Goal: Information Seeking & Learning: Check status

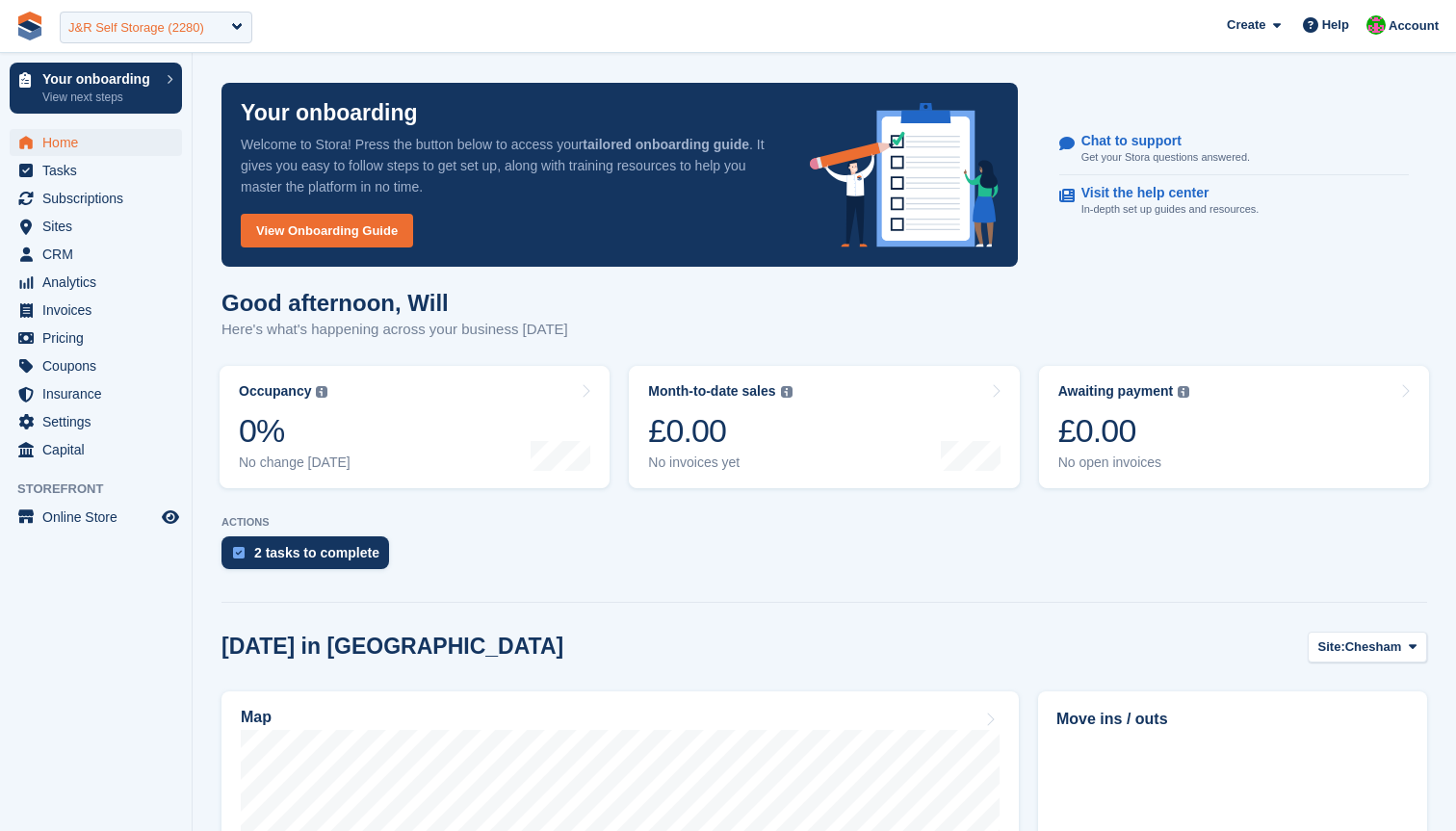
click at [185, 23] on div "J&R Self Storage (2280)" at bounding box center [135, 28] width 135 height 19
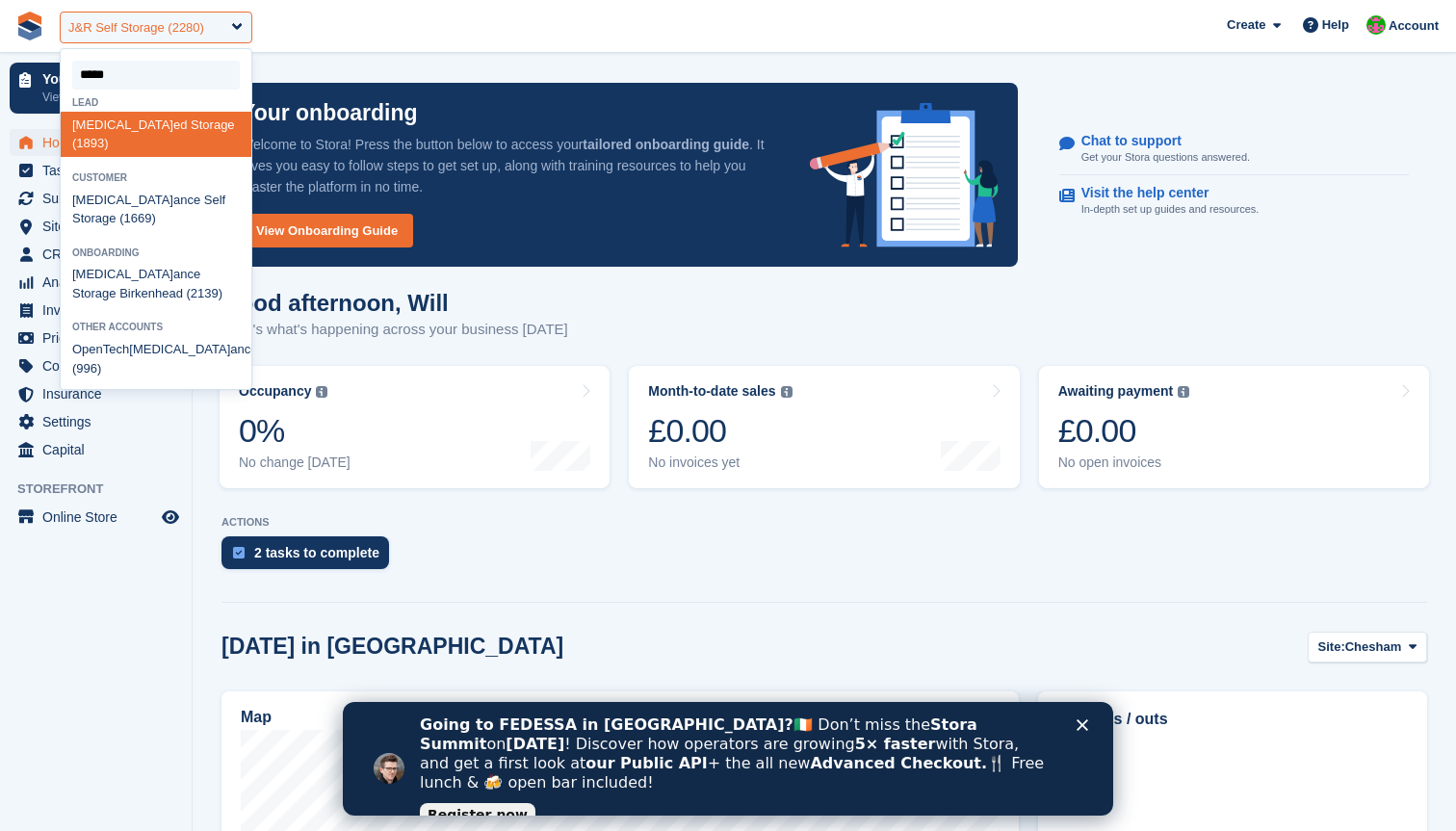
type input "******"
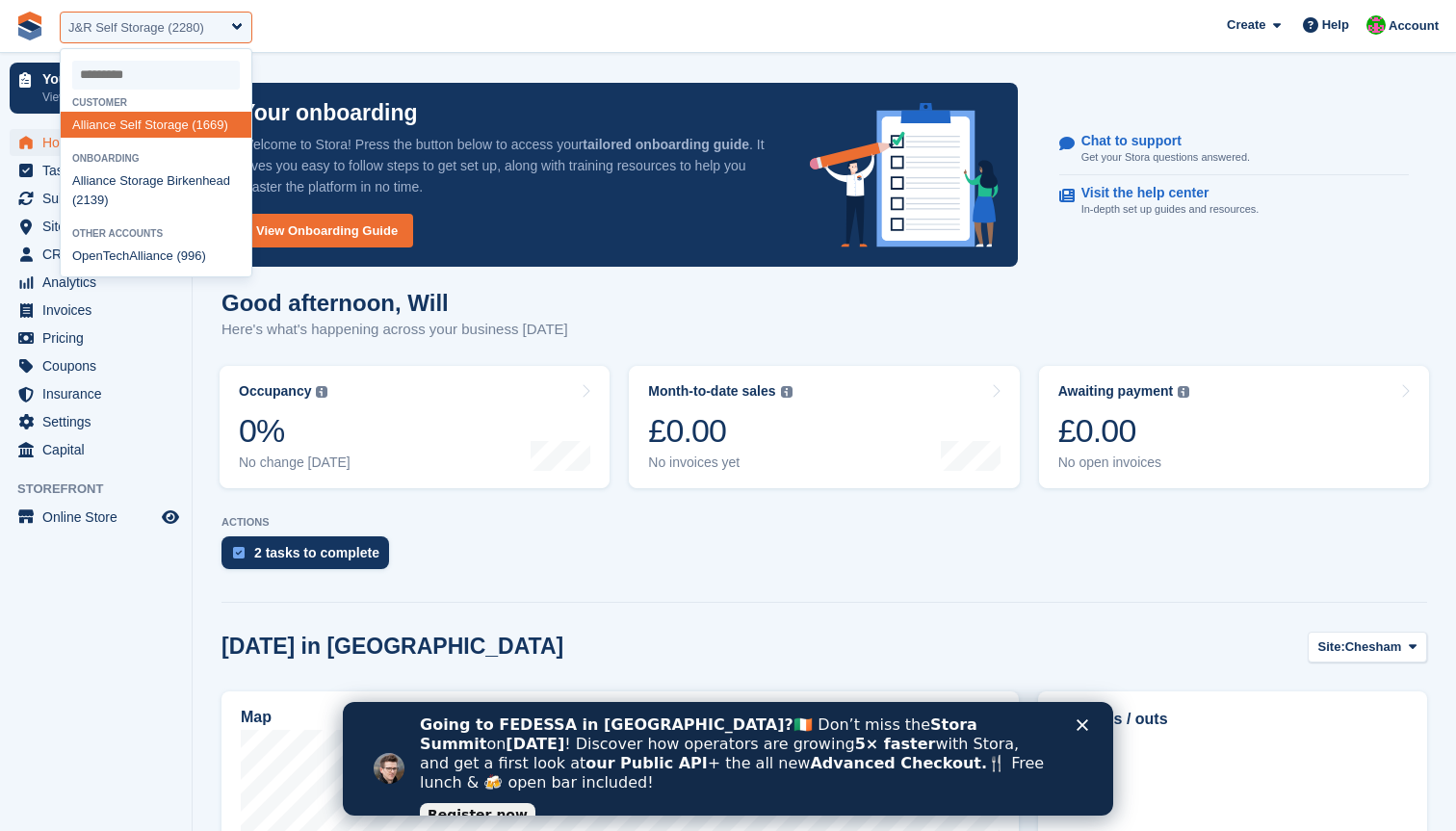
select select "****"
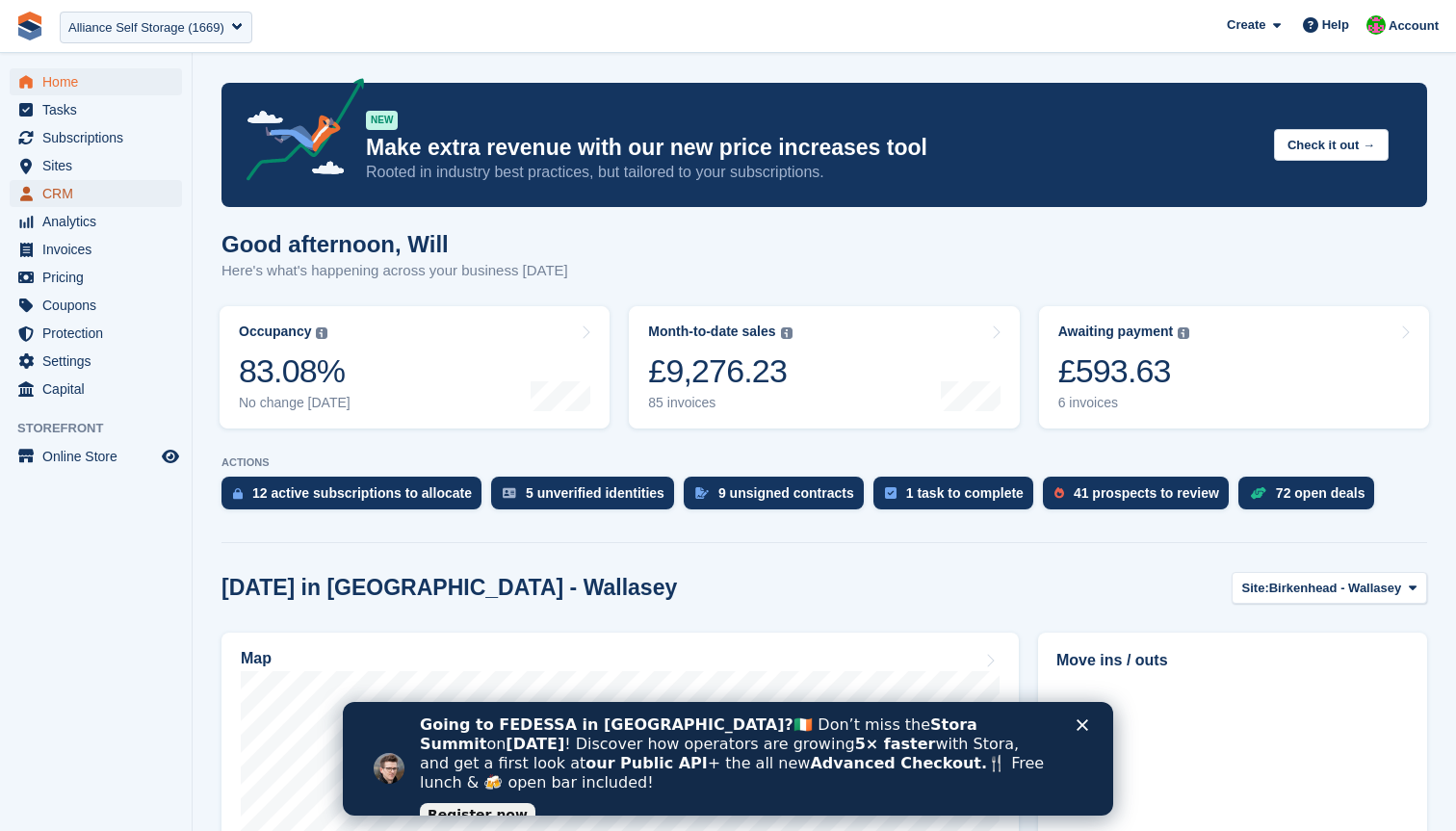
click at [61, 191] on span "CRM" at bounding box center [100, 193] width 116 height 27
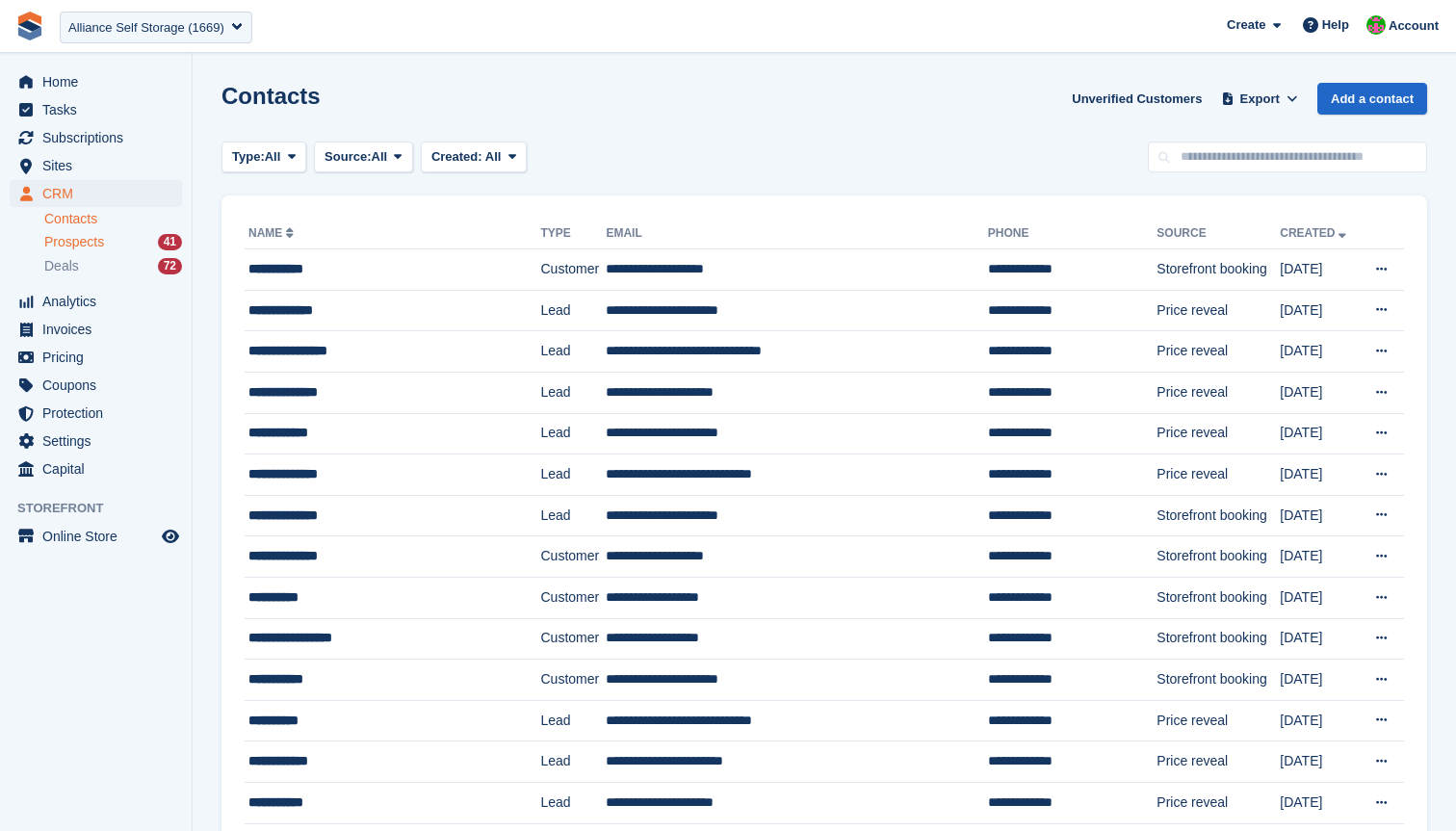
click at [78, 244] on span "Prospects" at bounding box center [74, 242] width 59 height 19
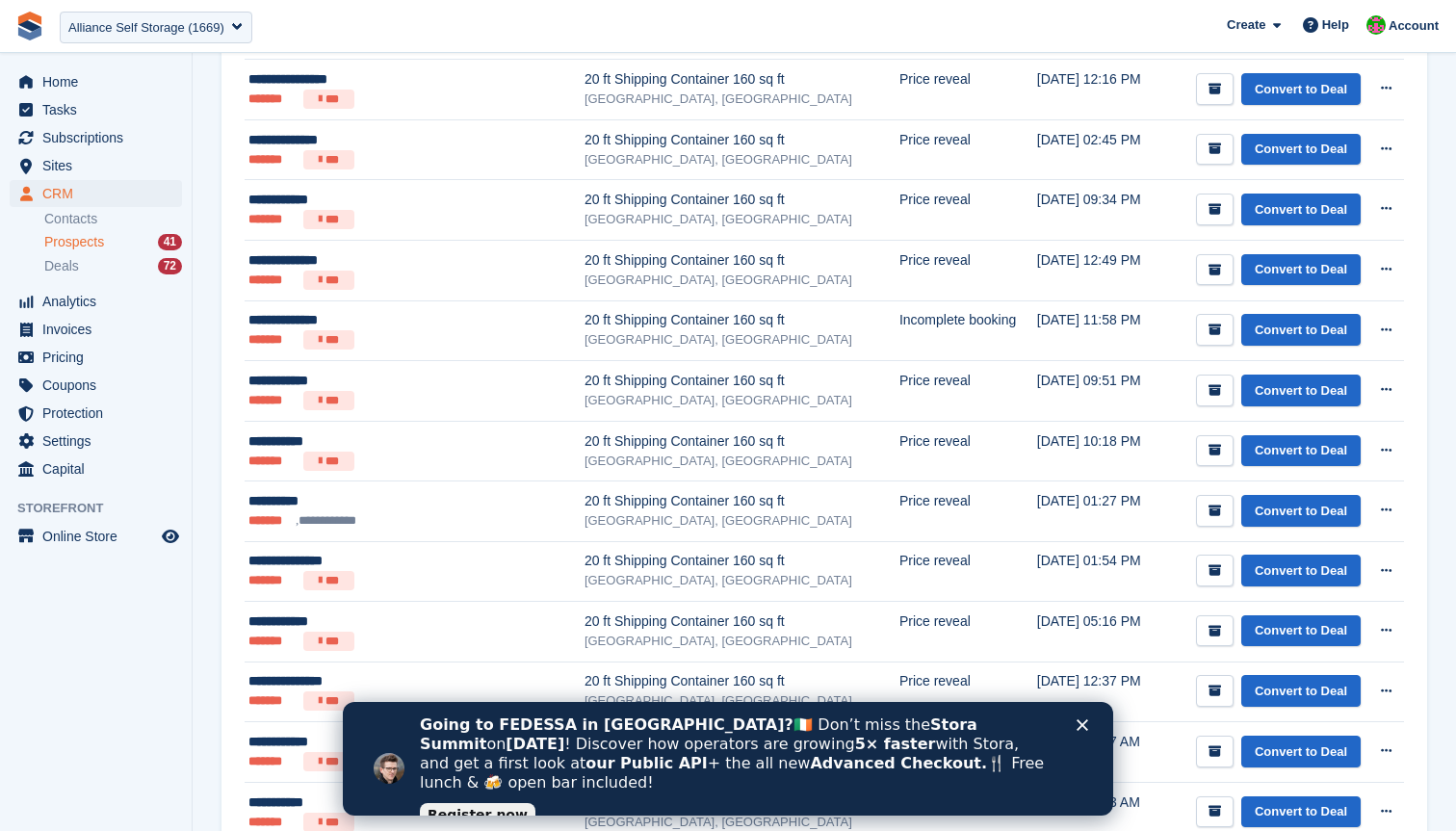
scroll to position [740, 0]
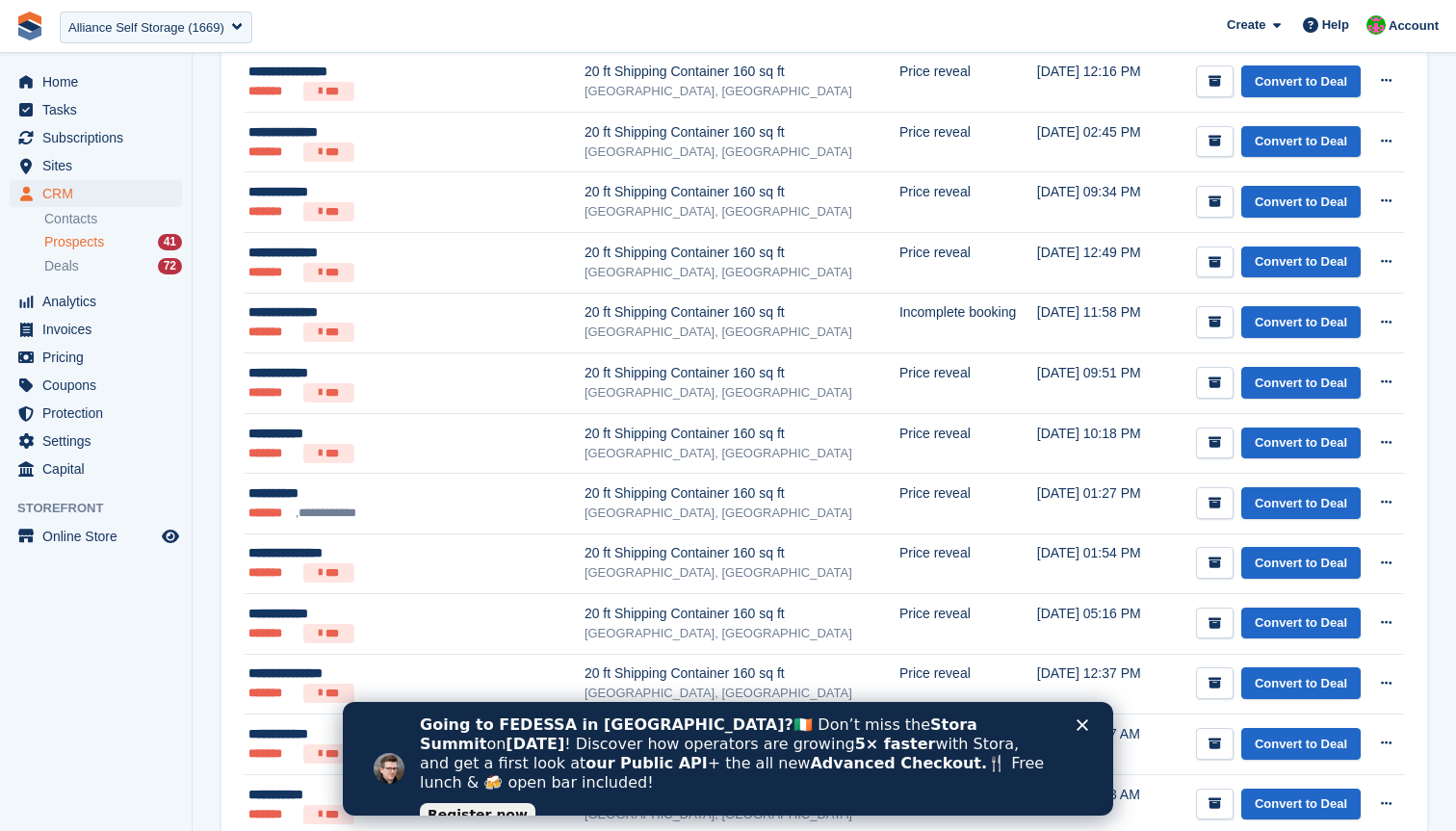
click at [1085, 726] on polygon "Close" at bounding box center [1083, 725] width 12 height 12
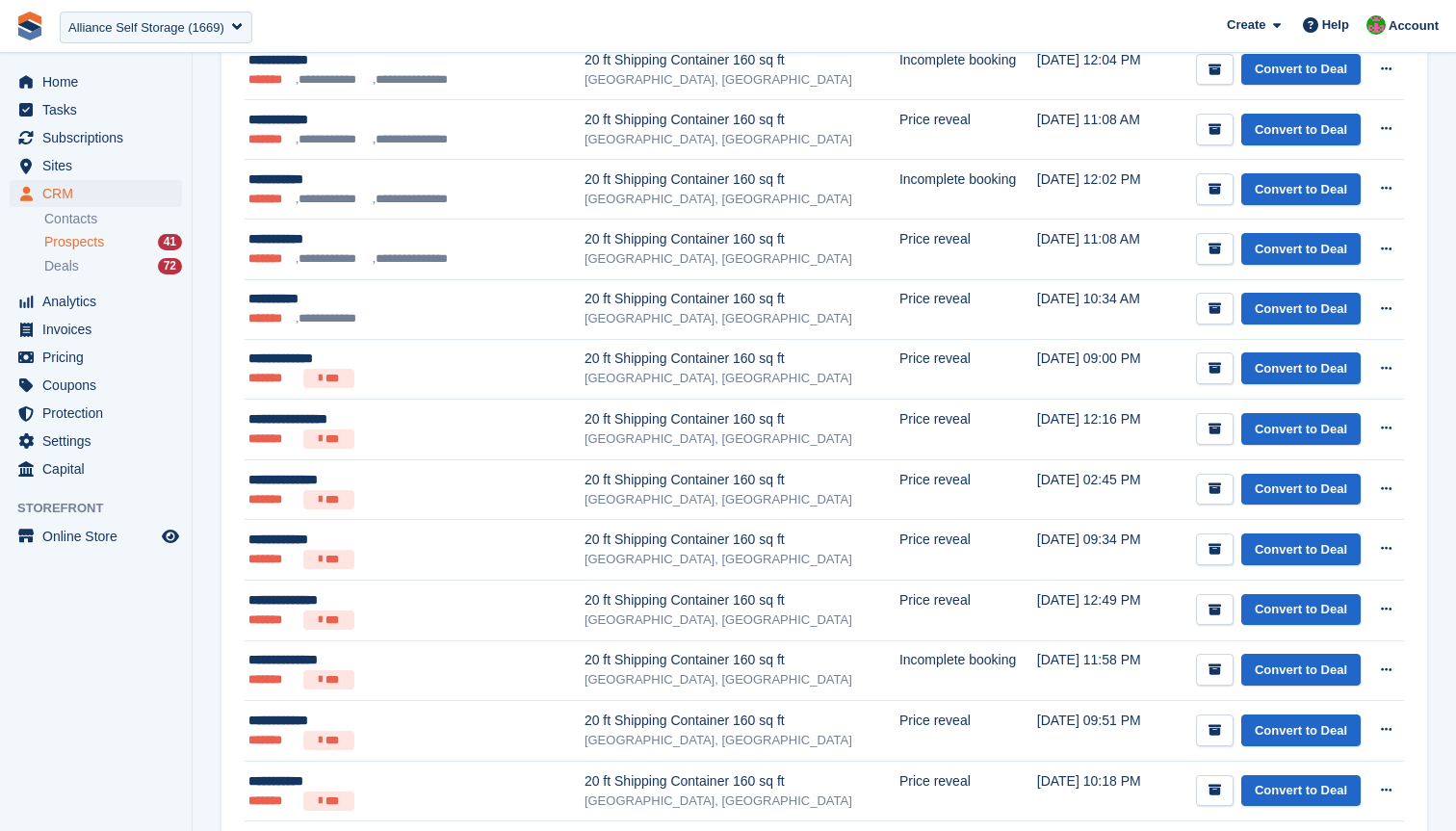
scroll to position [0, 0]
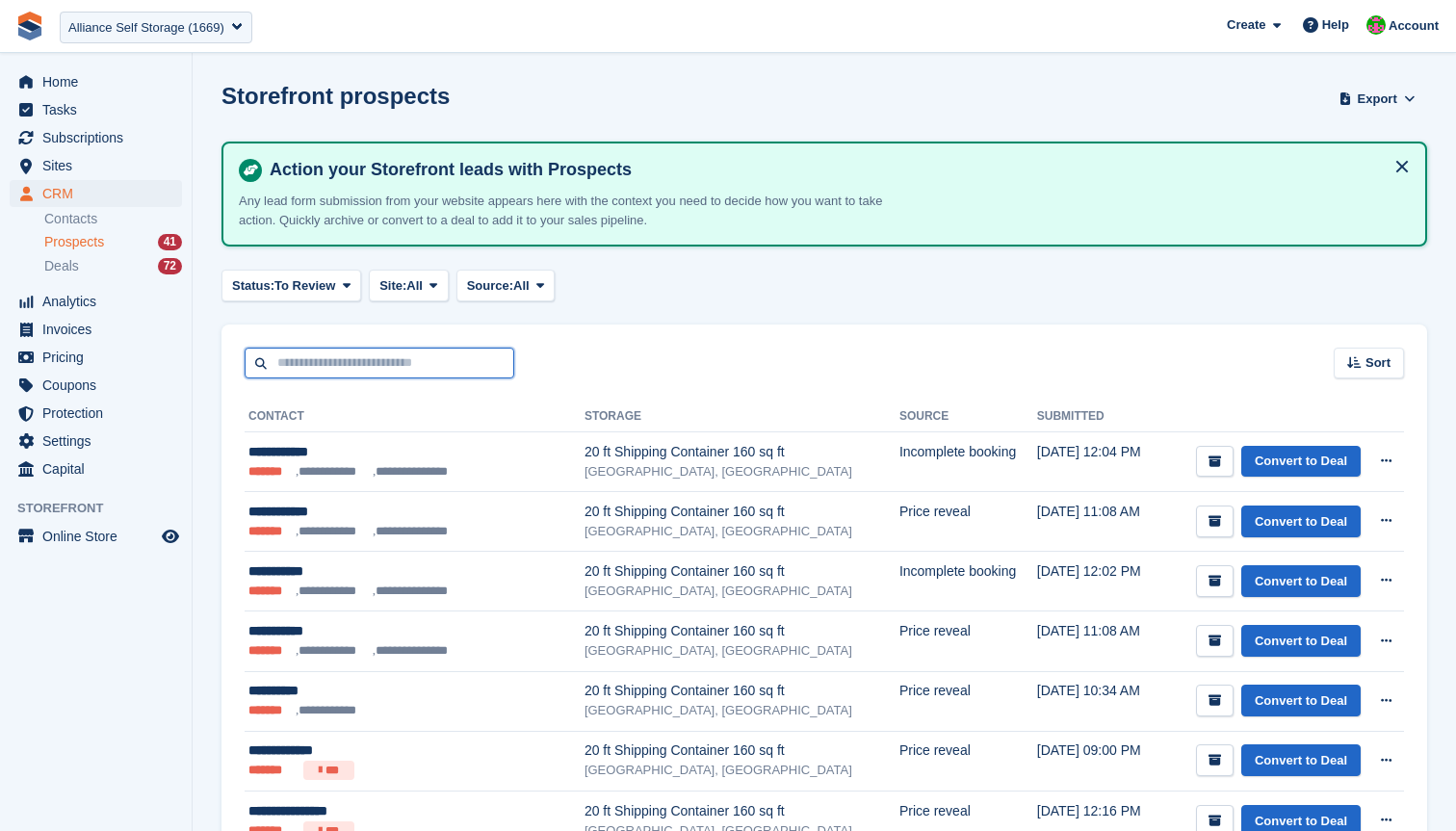
click at [410, 370] on input "text" at bounding box center [379, 364] width 270 height 32
type input "******"
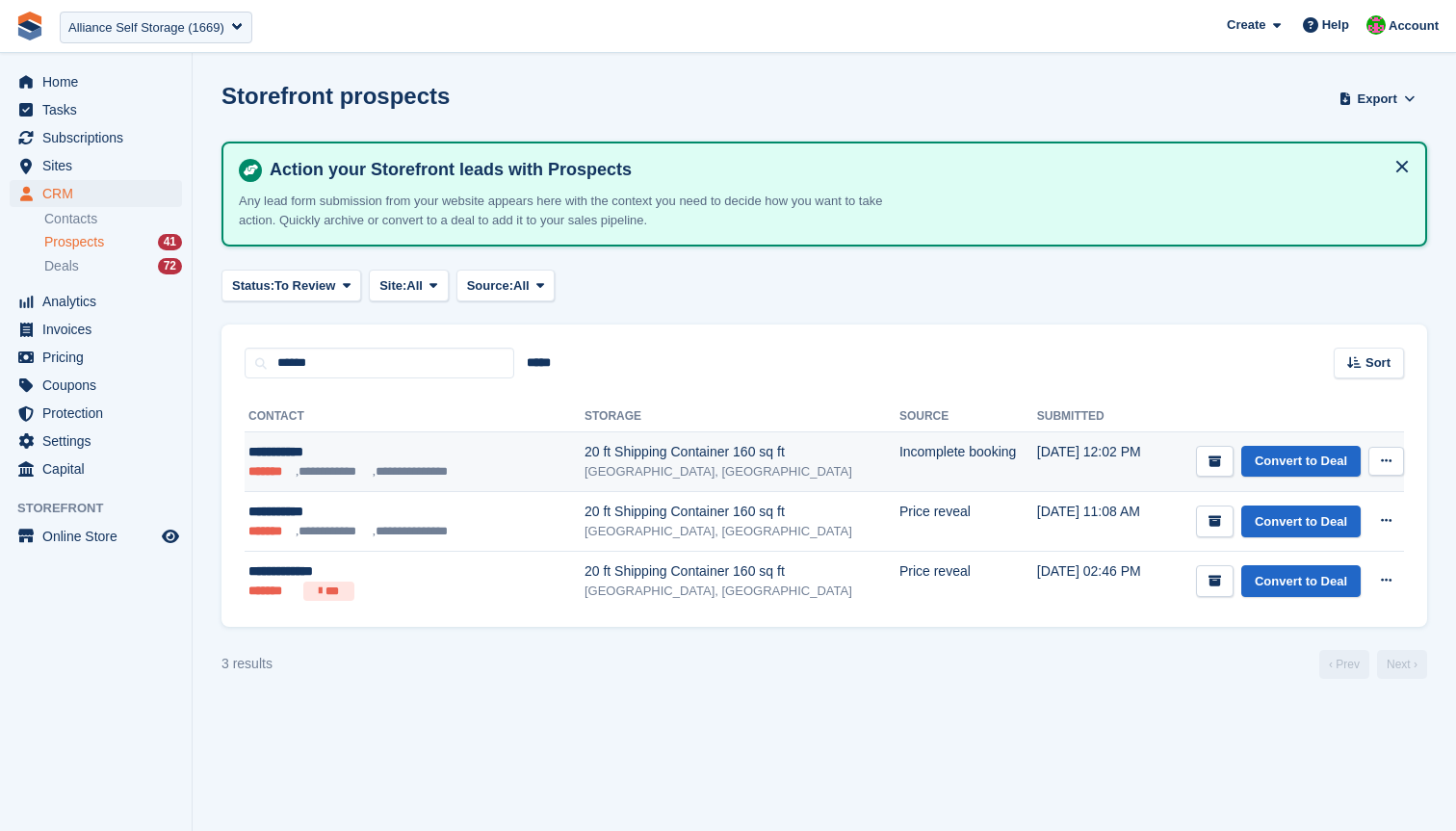
click at [585, 464] on div "[GEOGRAPHIC_DATA], [GEOGRAPHIC_DATA]" at bounding box center [742, 471] width 315 height 19
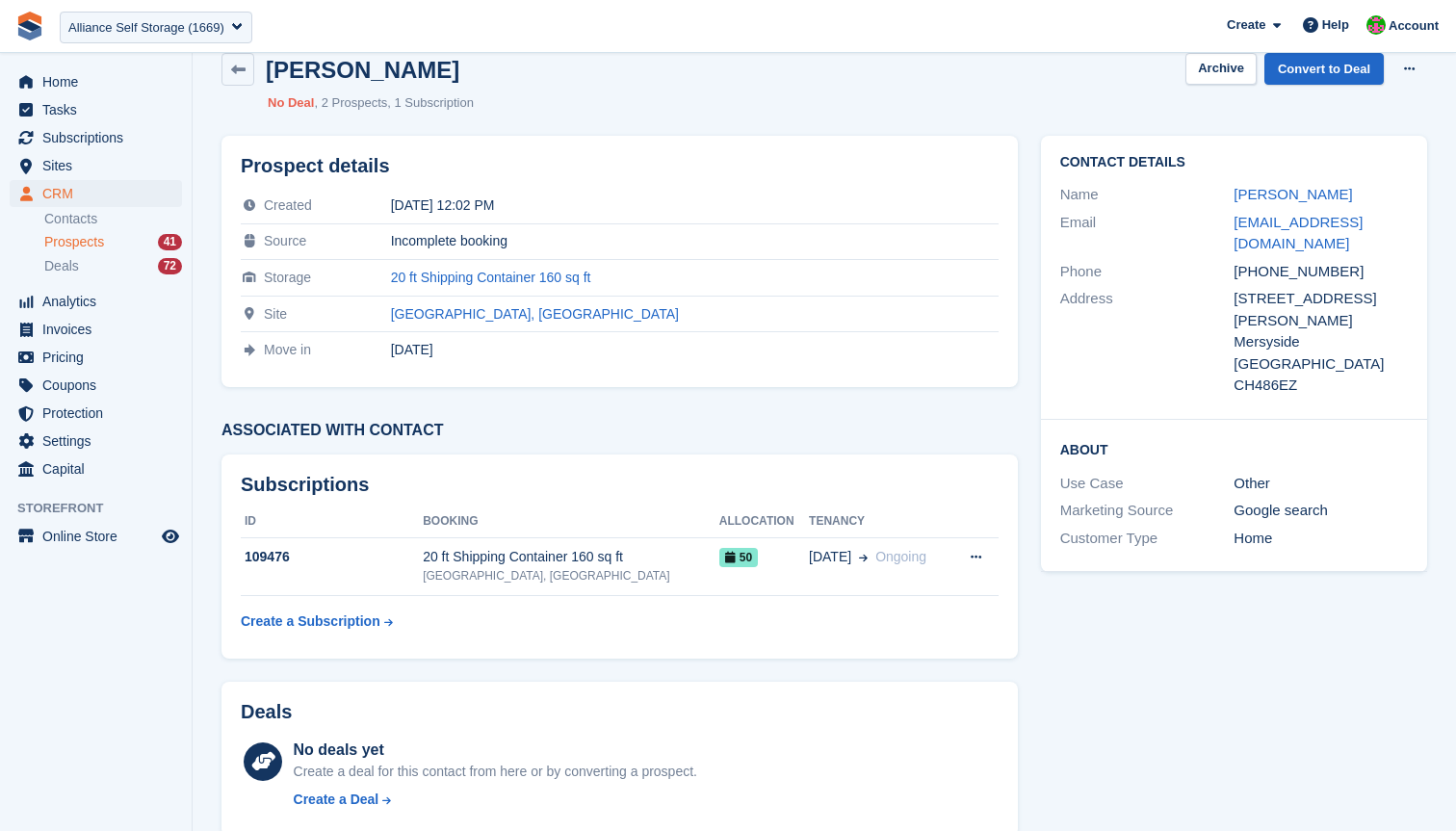
scroll to position [262, 0]
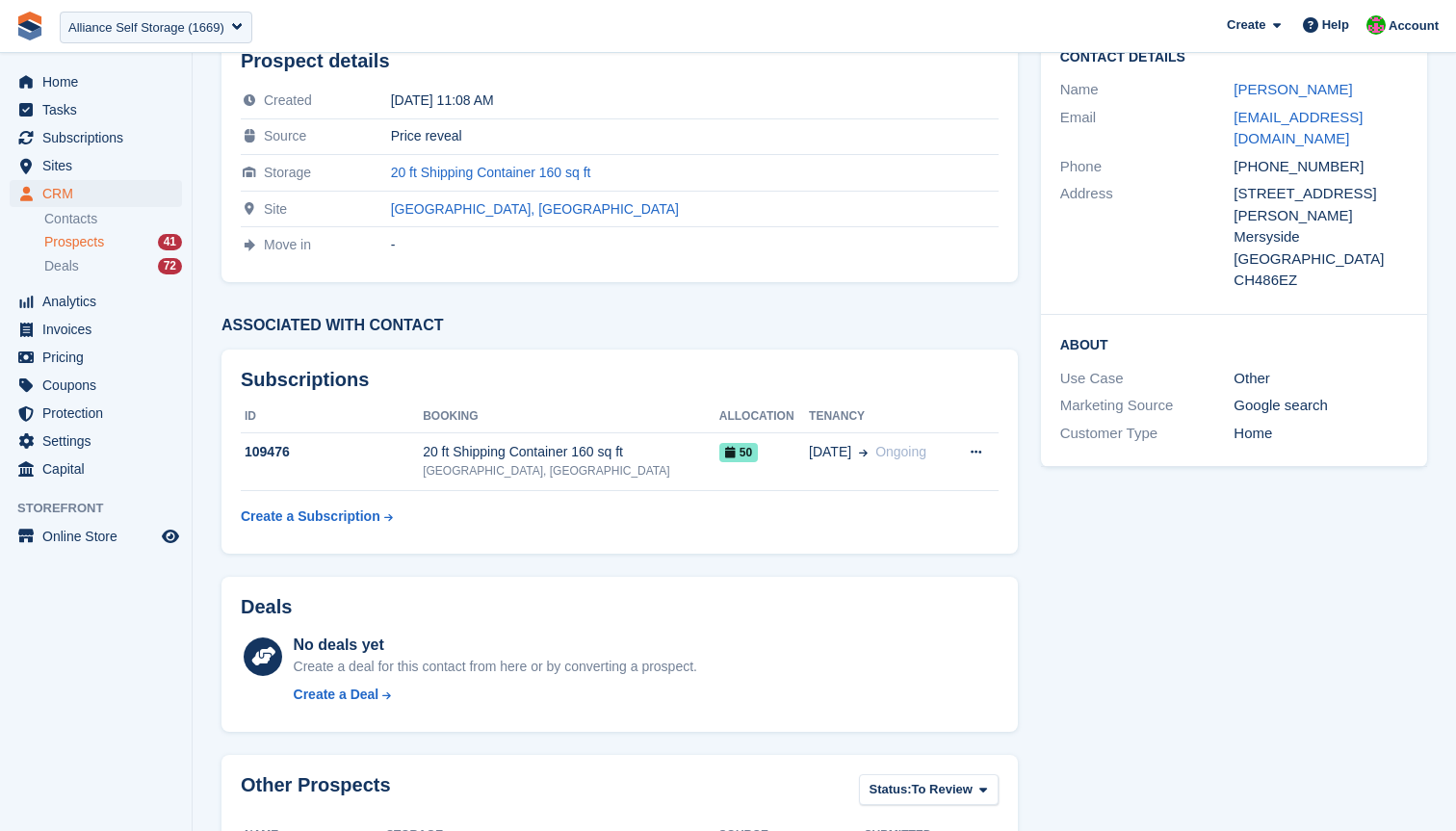
scroll to position [262, 0]
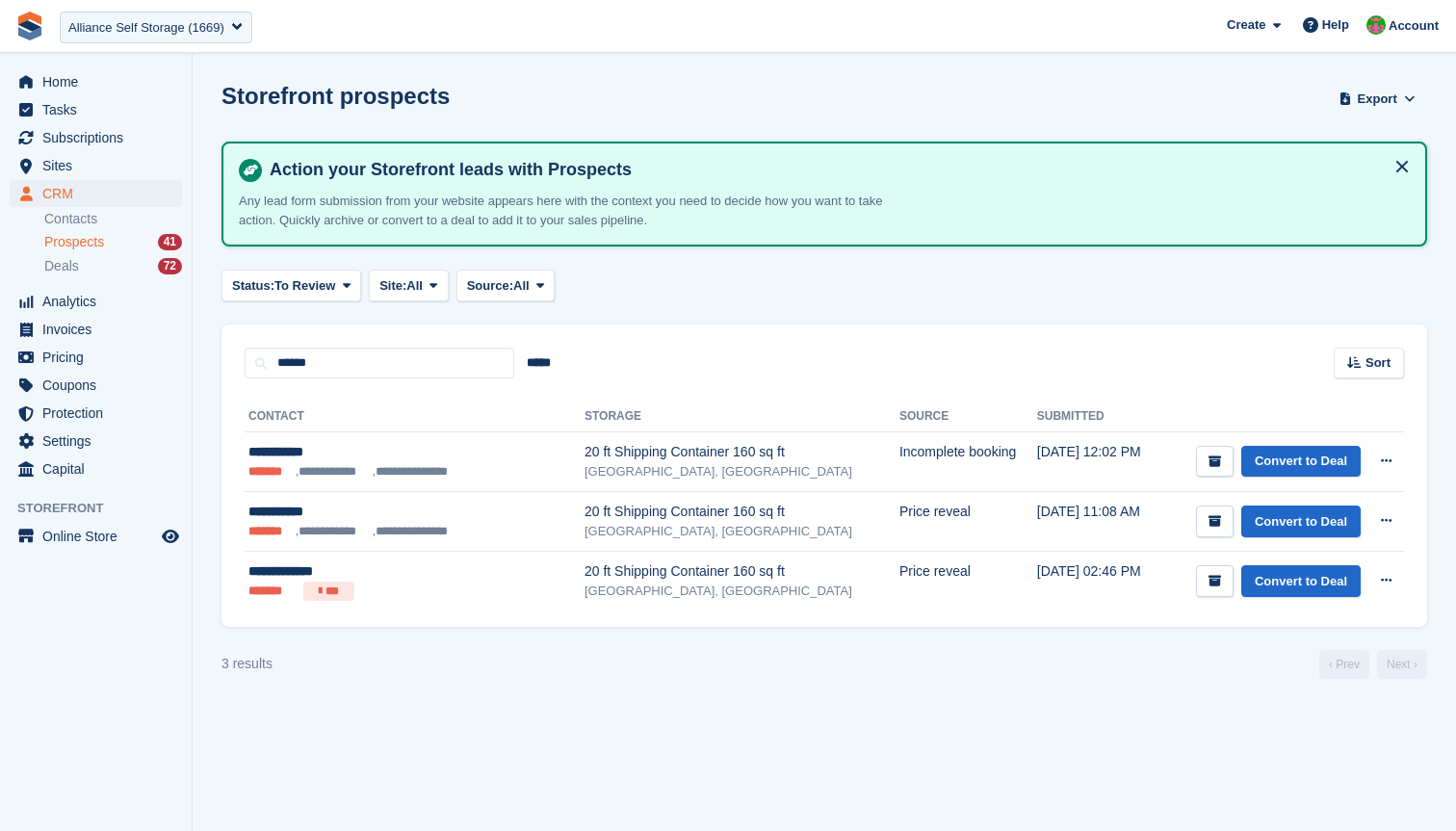
click at [784, 708] on section "Storefront prospects Export Export Prospects Export a CSV of all Prospects whic…" at bounding box center [824, 415] width 1263 height 831
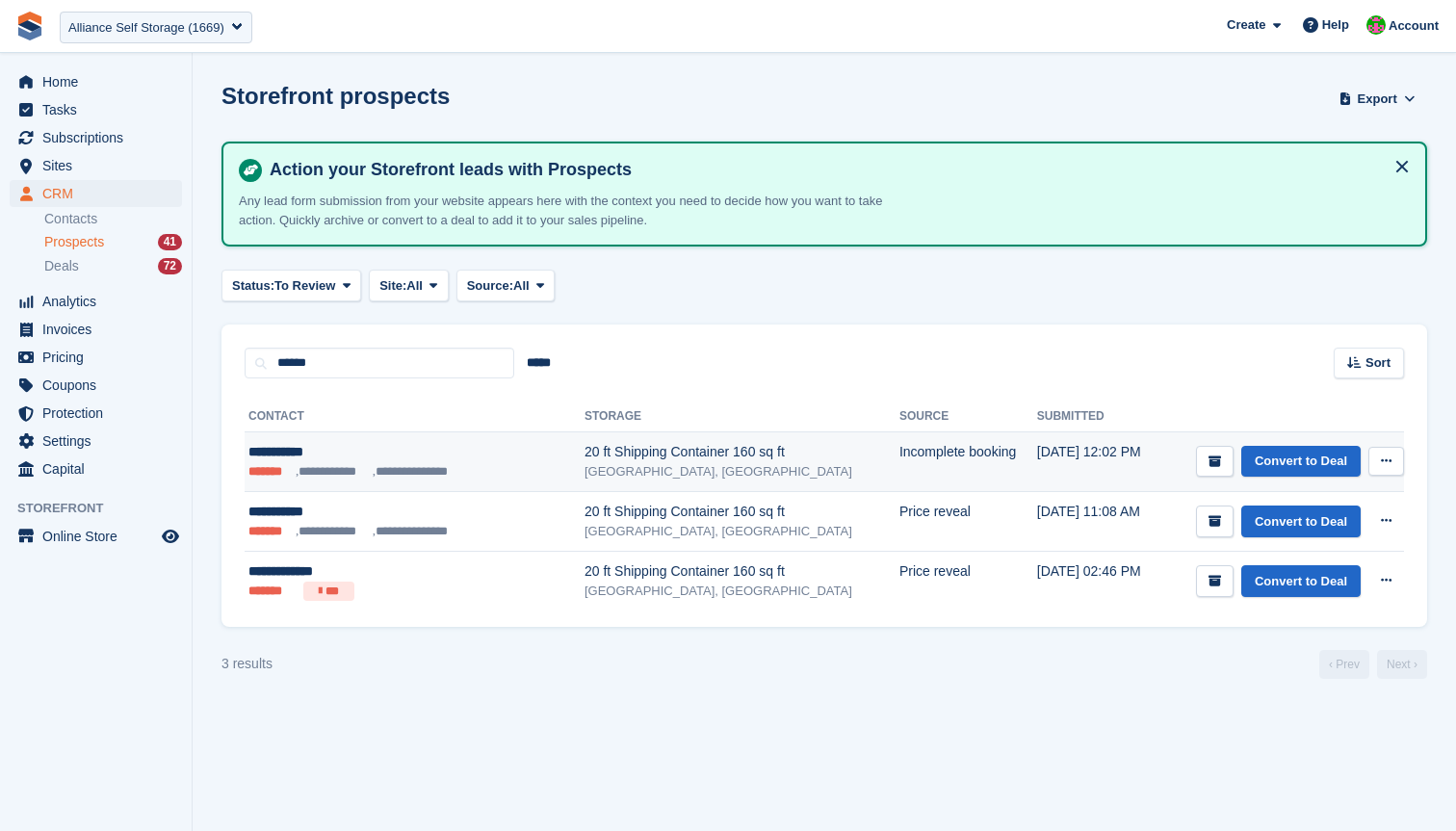
click at [899, 469] on td "Incomplete booking" at bounding box center [967, 462] width 137 height 59
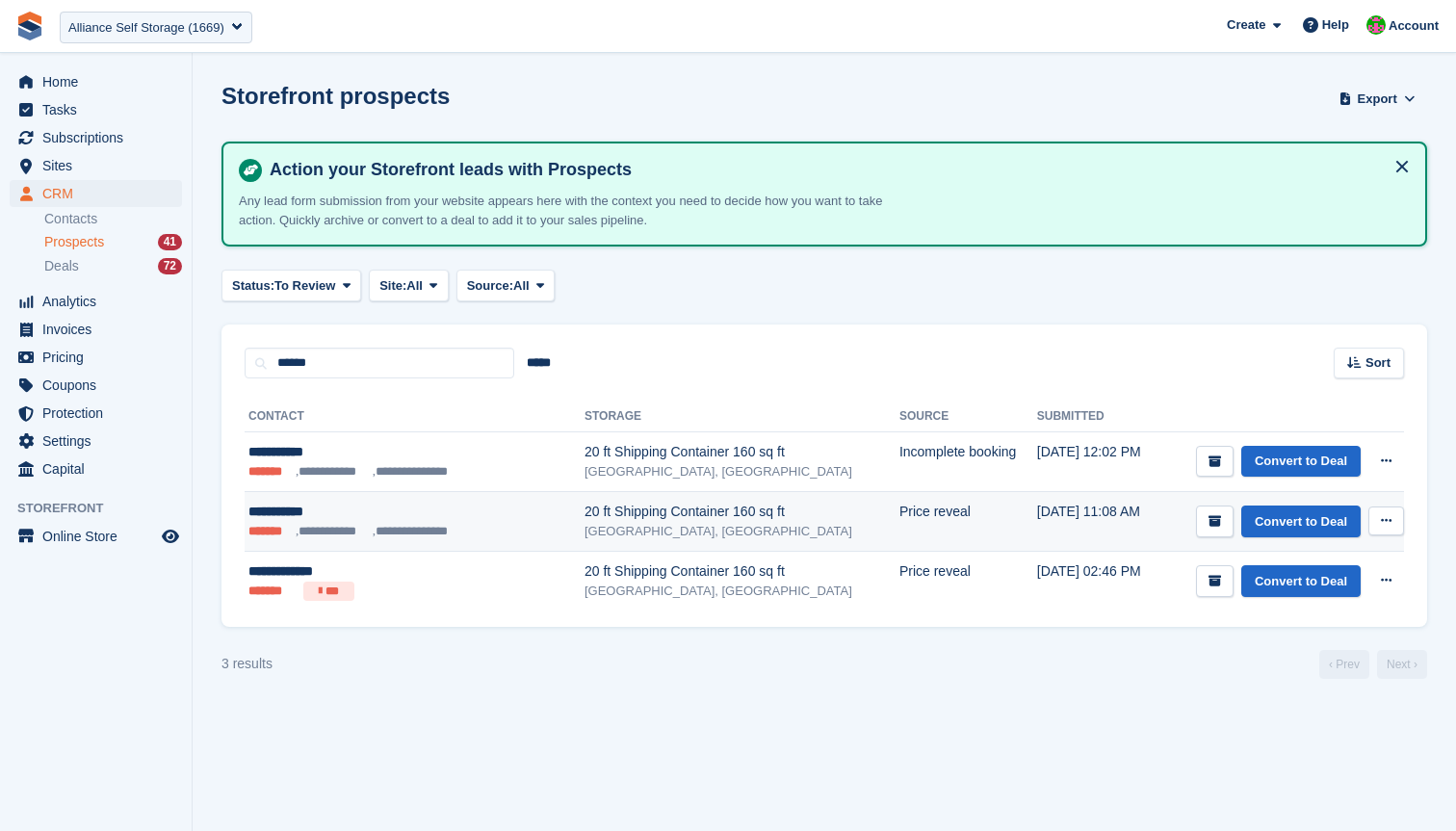
click at [899, 518] on td "Price reveal" at bounding box center [967, 522] width 137 height 59
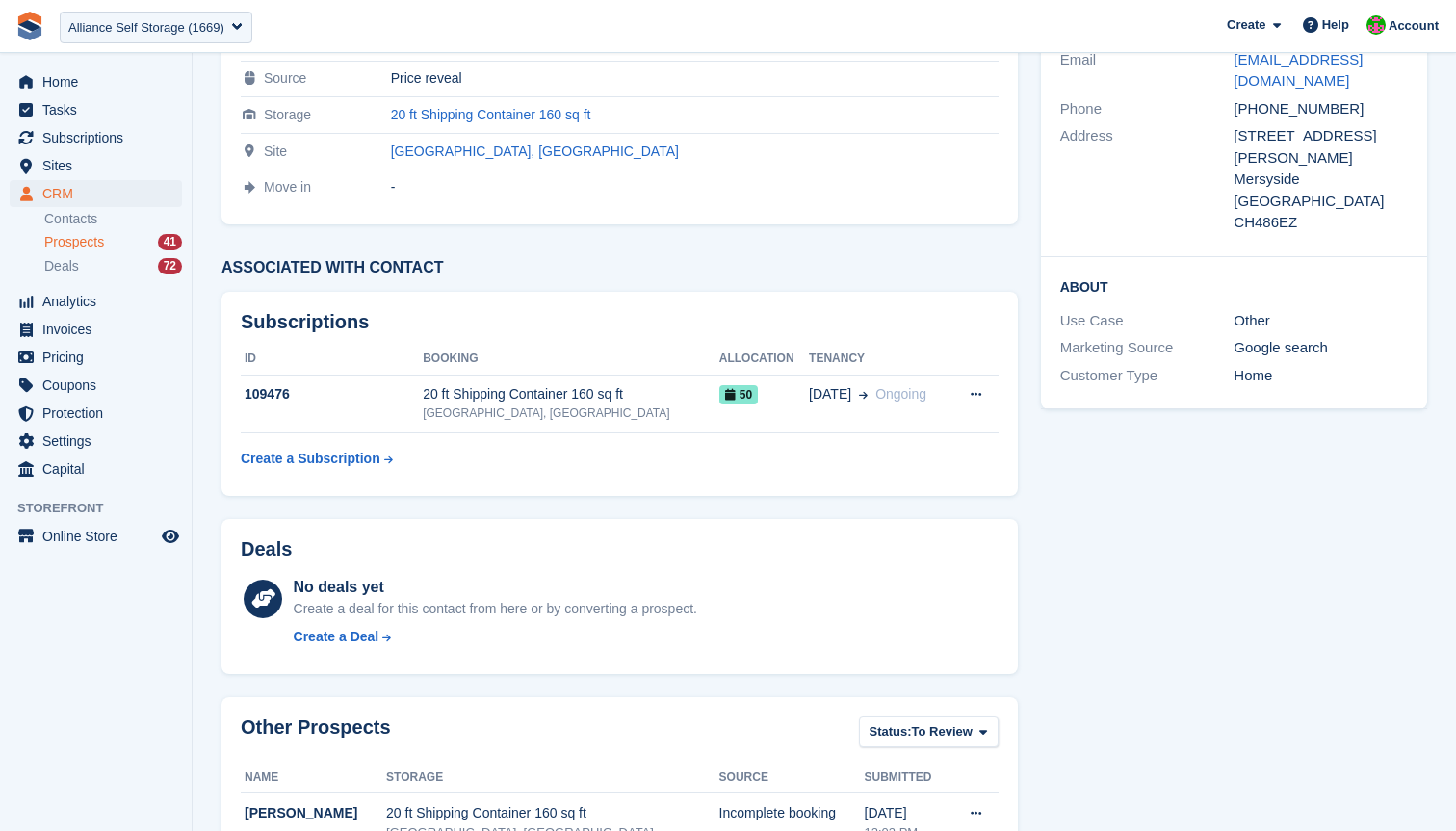
scroll to position [262, 0]
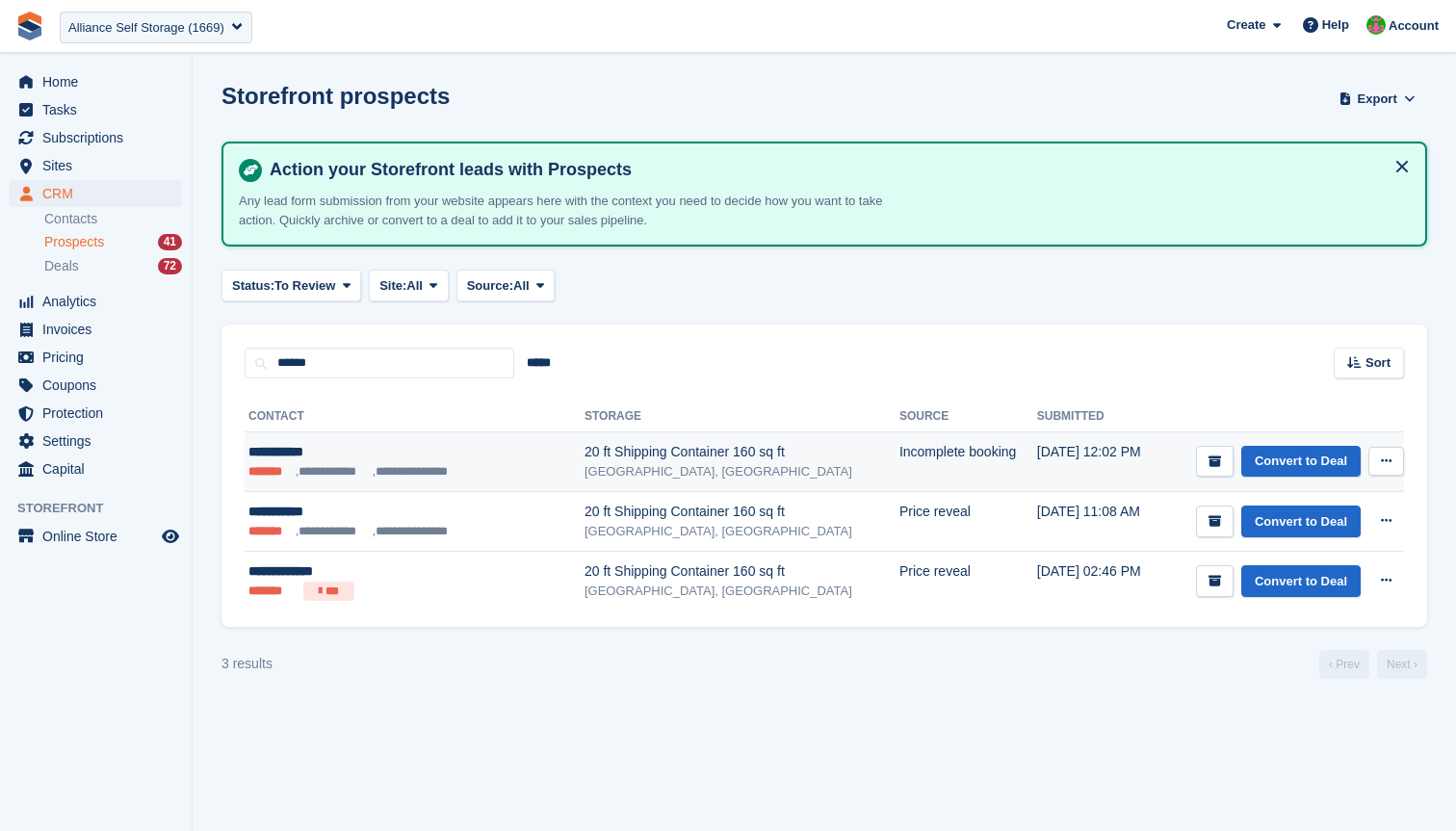
click at [805, 468] on div "[GEOGRAPHIC_DATA], [GEOGRAPHIC_DATA]" at bounding box center [742, 471] width 315 height 19
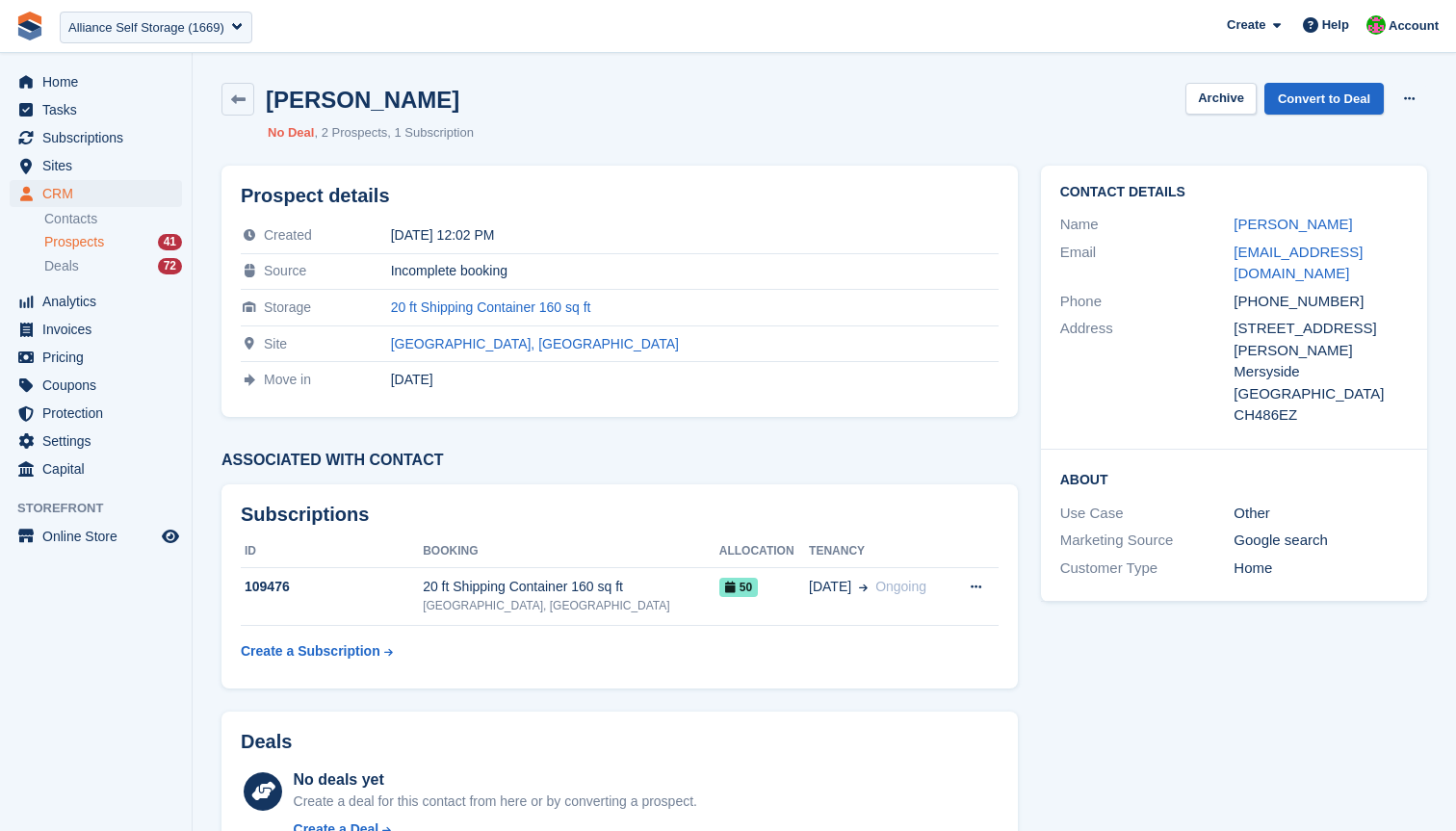
click at [360, 96] on h2 "[PERSON_NAME]" at bounding box center [363, 100] width 194 height 26
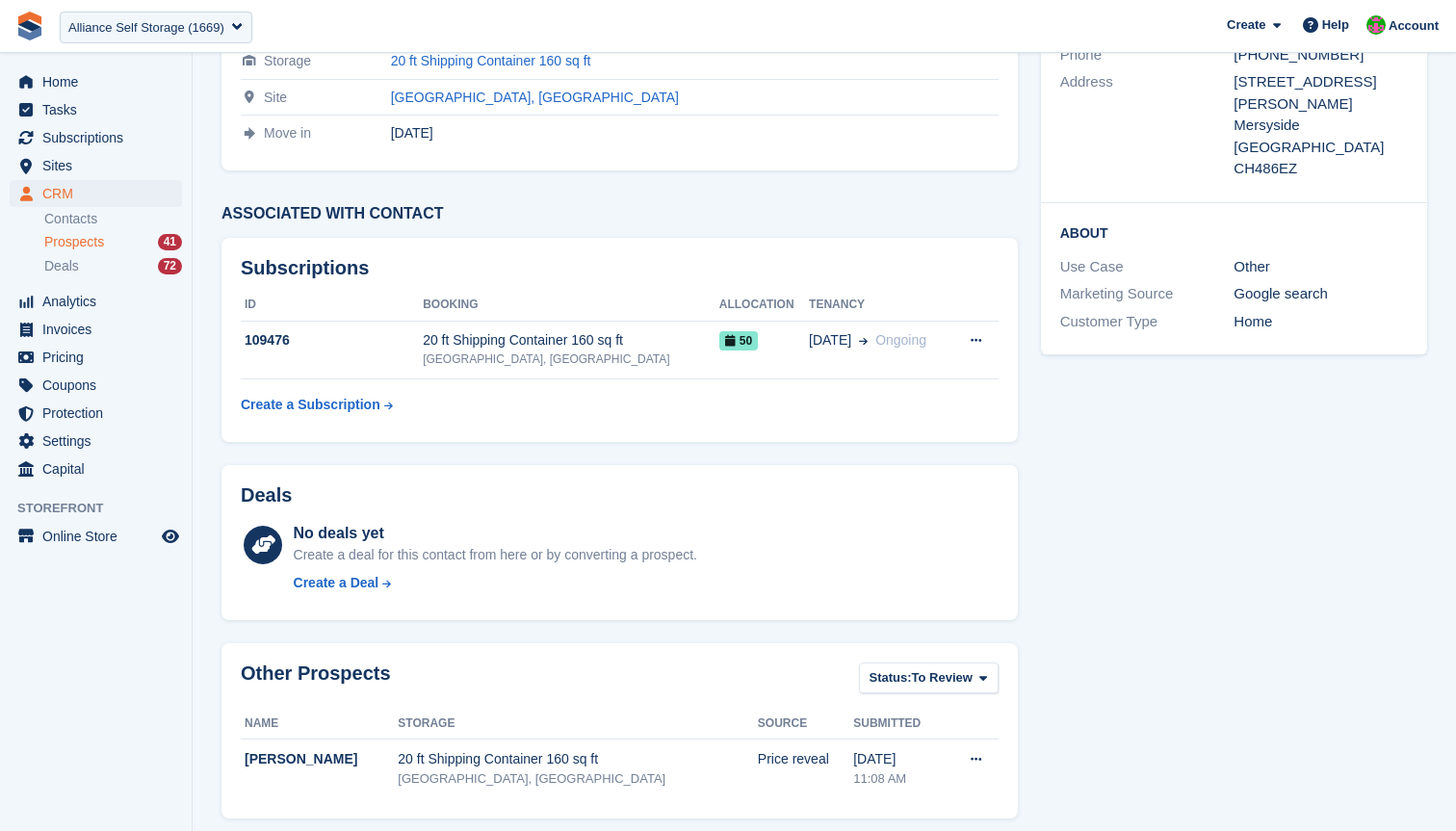
scroll to position [262, 0]
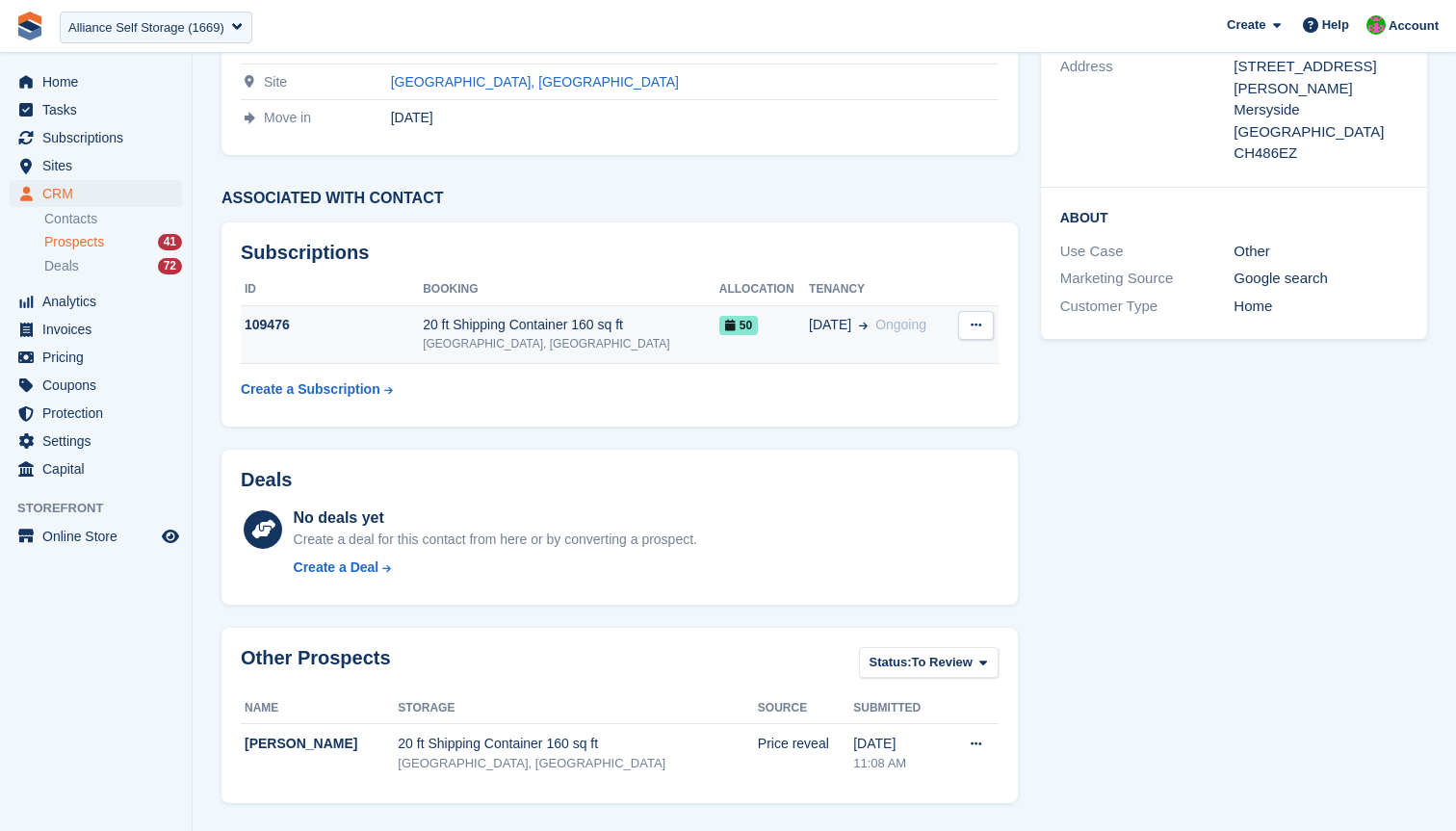
click at [478, 348] on div "[GEOGRAPHIC_DATA], [GEOGRAPHIC_DATA]" at bounding box center [571, 344] width 296 height 18
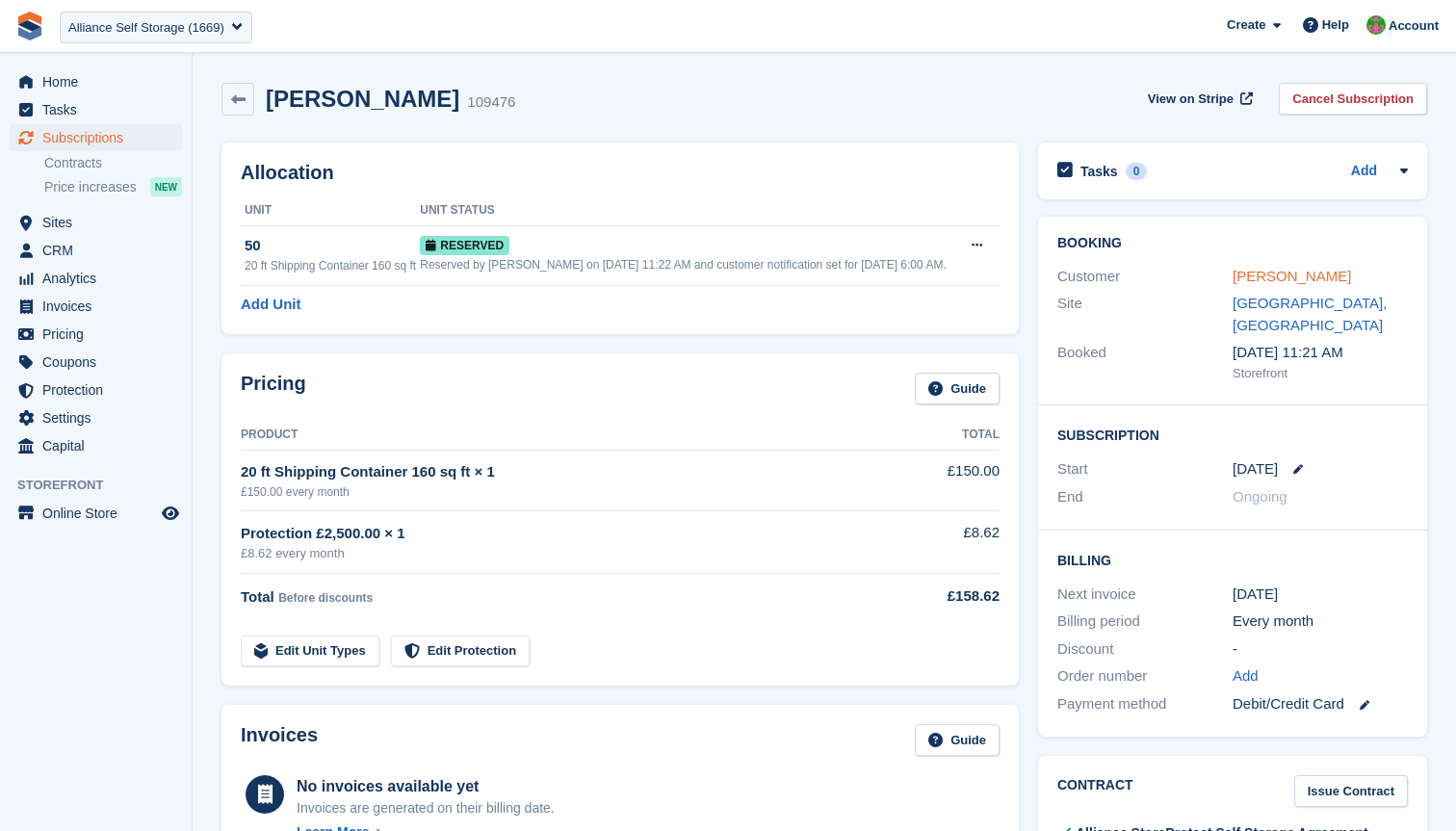
click at [1298, 271] on link "[PERSON_NAME]" at bounding box center [1292, 276] width 119 height 17
